Goal: Information Seeking & Learning: Learn about a topic

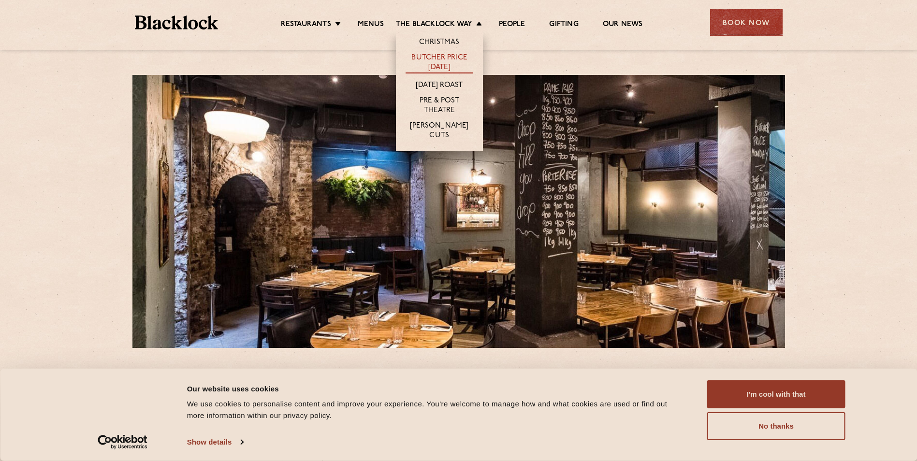
click at [451, 61] on link "Butcher Price [DATE]" at bounding box center [440, 63] width 68 height 20
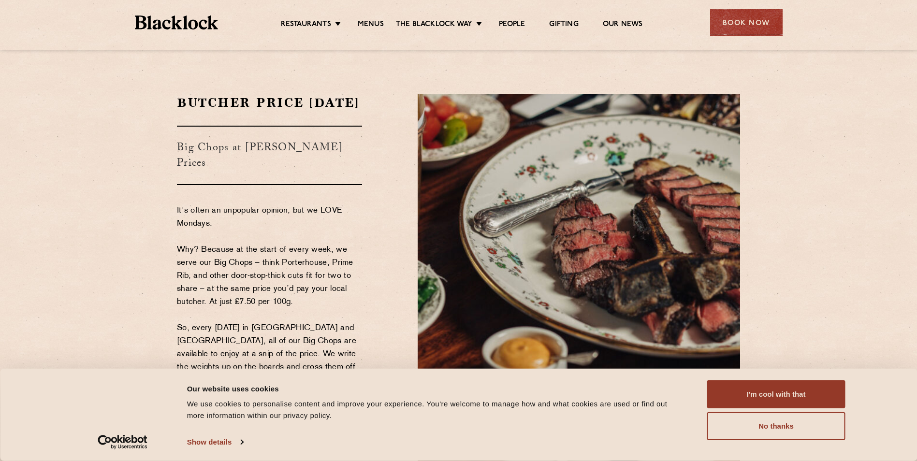
drag, startPoint x: 771, startPoint y: 381, endPoint x: 748, endPoint y: 374, distance: 24.0
click at [771, 381] on button "I'm cool with that" at bounding box center [776, 394] width 138 height 28
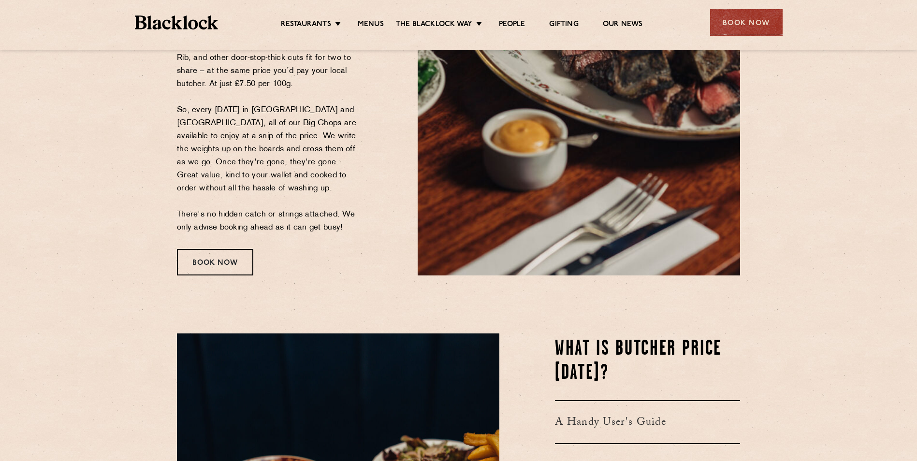
scroll to position [242, 0]
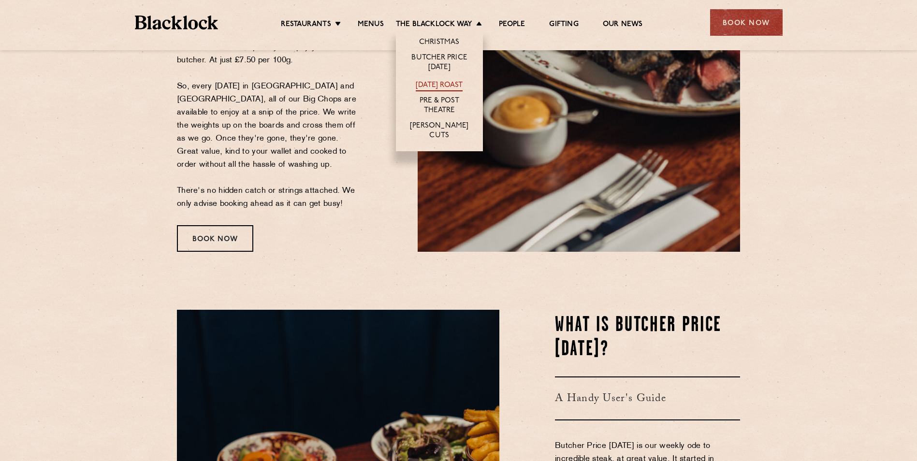
click at [443, 82] on link "[DATE] Roast" at bounding box center [439, 86] width 47 height 11
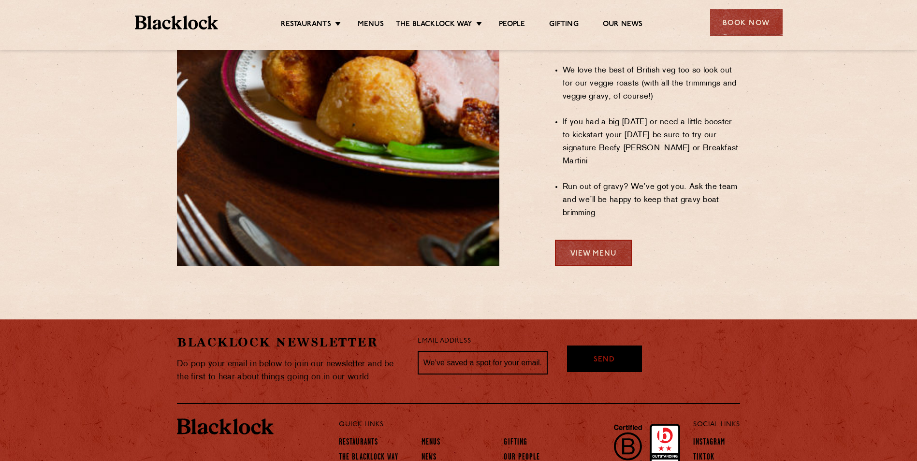
scroll to position [818, 0]
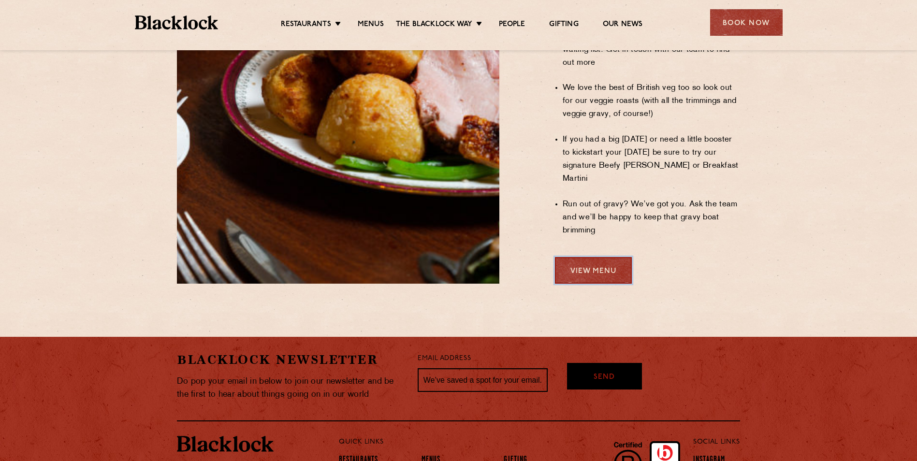
click at [570, 257] on link "View Menu" at bounding box center [593, 270] width 77 height 27
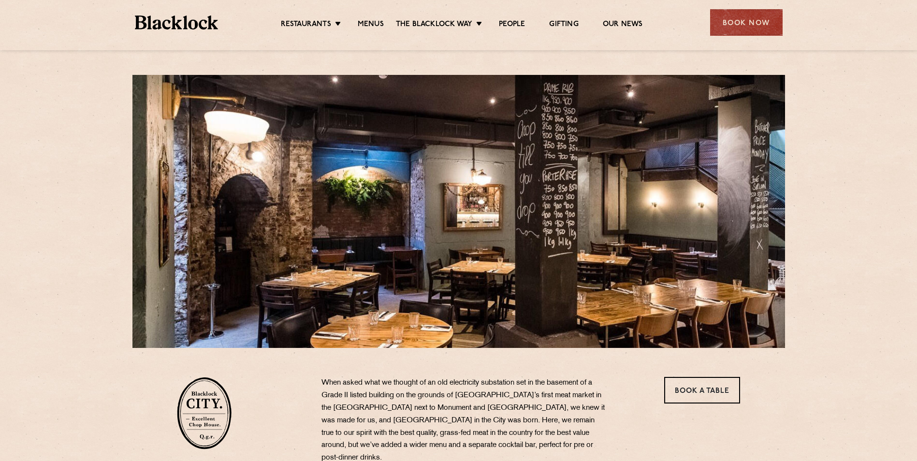
drag, startPoint x: 823, startPoint y: 224, endPoint x: 555, endPoint y: 422, distance: 333.5
